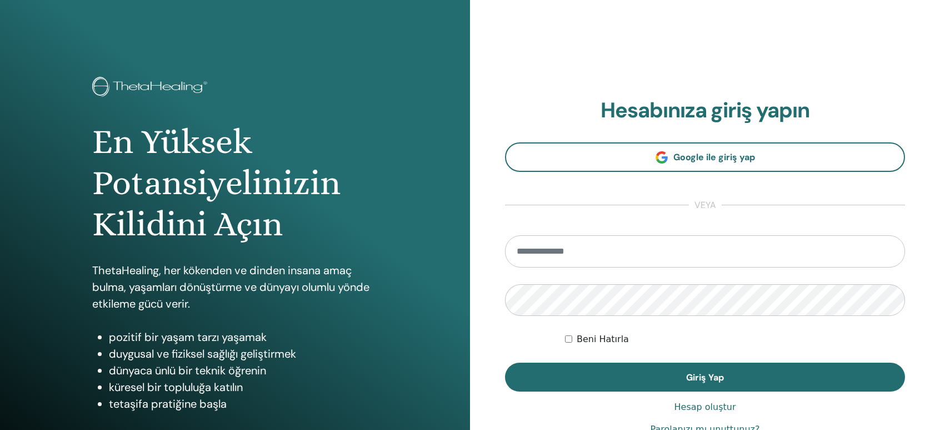
click at [556, 244] on input "email" at bounding box center [705, 251] width 400 height 32
type input "**********"
click at [505, 362] on button "Giriş Yap" at bounding box center [705, 376] width 400 height 29
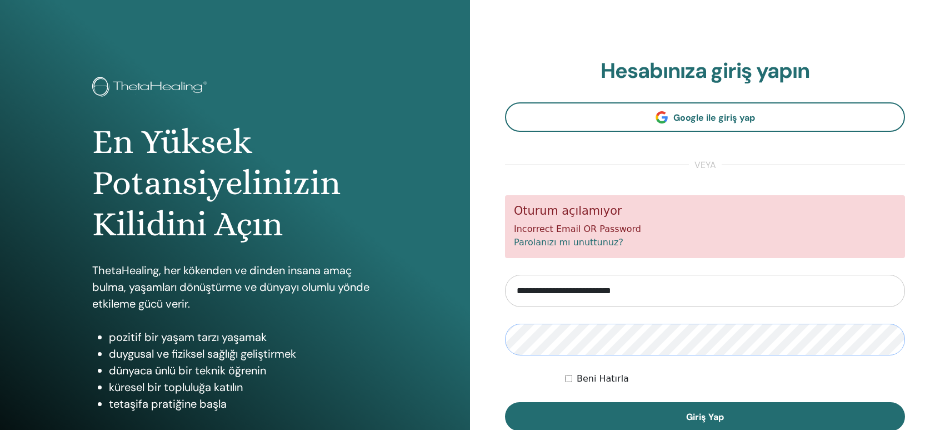
click at [505, 402] on button "Giriş Yap" at bounding box center [705, 416] width 400 height 29
